Goal: Check status: Check status

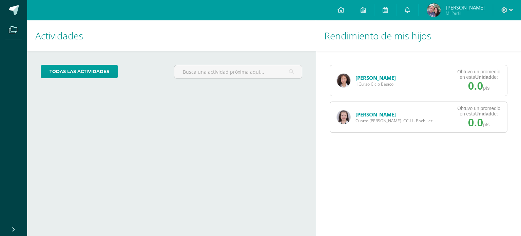
click at [263, 156] on div "Actividades Mis hijos todas las Actividades No tienes actividades Échale un vis…" at bounding box center [169, 127] width 291 height 215
click at [374, 111] on link "[PERSON_NAME]" at bounding box center [375, 114] width 40 height 7
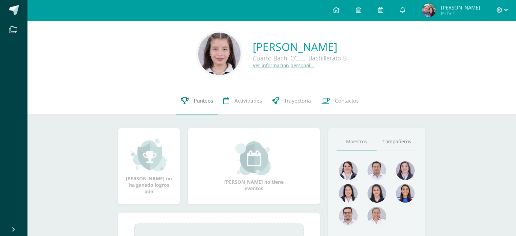
click at [190, 106] on link "Punteos" at bounding box center [197, 100] width 42 height 27
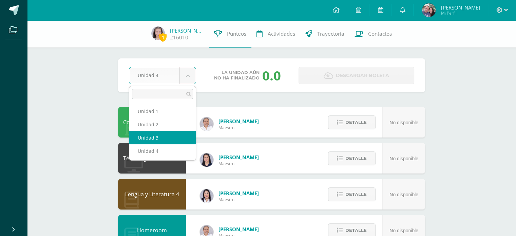
select select "Unidad 3"
